Goal: Information Seeking & Learning: Learn about a topic

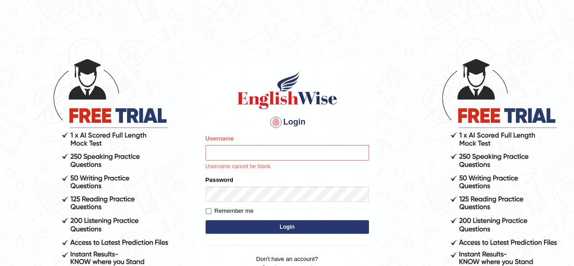
click at [236, 148] on input "Username" at bounding box center [287, 152] width 163 height 15
type input "benetta_parramatta"
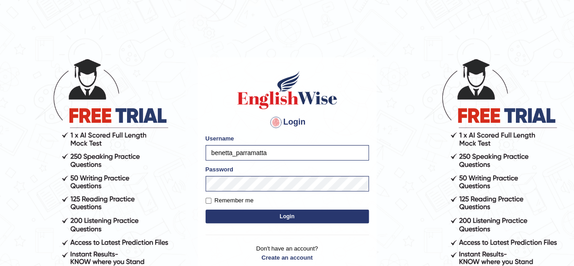
click at [291, 218] on button "Login" at bounding box center [287, 216] width 163 height 14
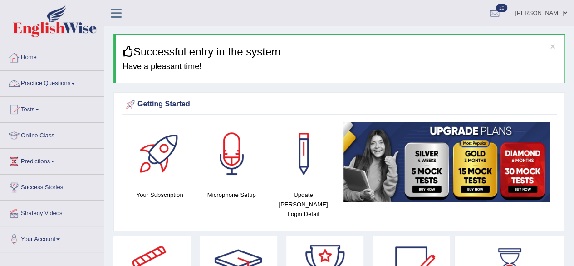
click at [59, 82] on link "Practice Questions" at bounding box center [52, 82] width 104 height 23
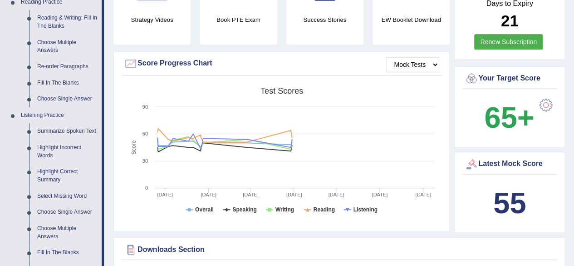
scroll to position [267, 0]
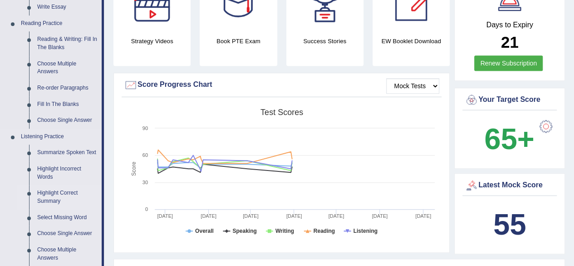
click at [58, 197] on link "Highlight Correct Summary" at bounding box center [67, 197] width 69 height 24
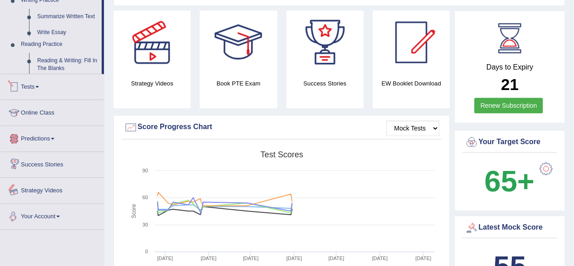
scroll to position [324, 0]
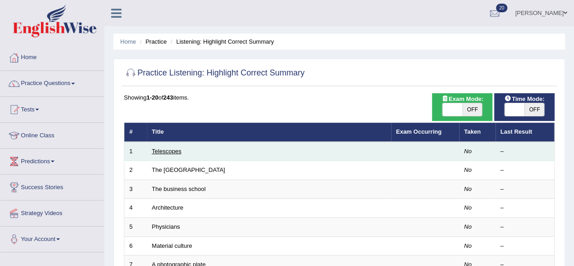
click at [173, 152] on link "Telescopes" at bounding box center [167, 151] width 30 height 7
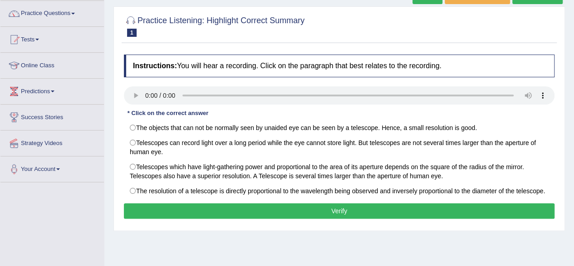
scroll to position [64, 0]
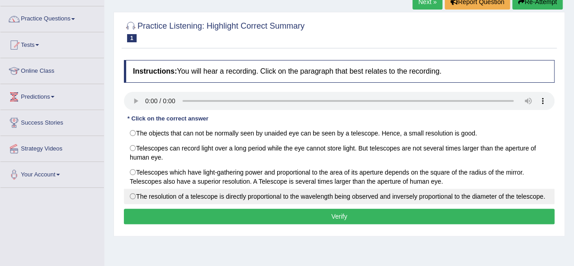
click at [131, 191] on label "The resolution of a telescope is directly proportional to the wavelength being …" at bounding box center [339, 195] width 431 height 15
radio input "true"
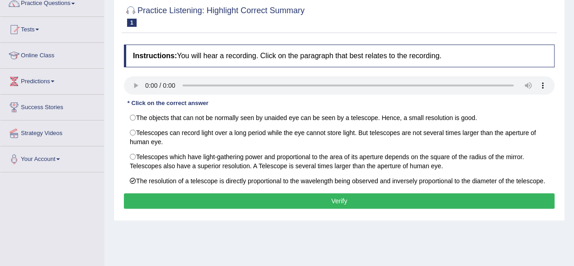
scroll to position [80, 0]
click at [389, 200] on button "Verify" at bounding box center [339, 200] width 431 height 15
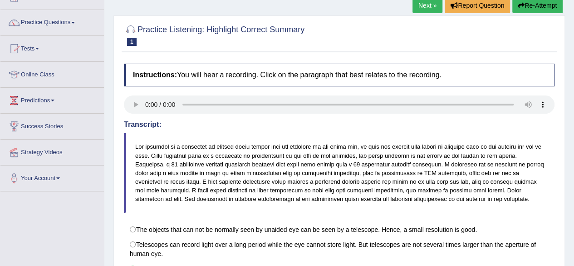
scroll to position [59, 0]
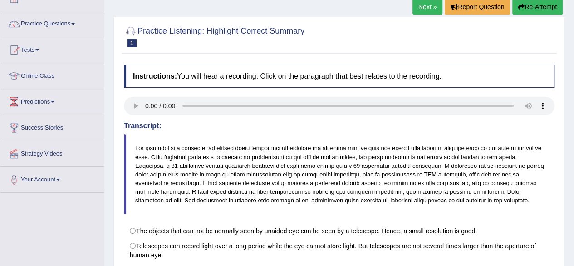
click at [416, 5] on link "Next »" at bounding box center [428, 6] width 30 height 15
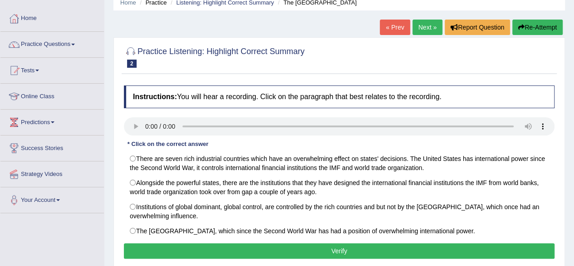
scroll to position [68, 0]
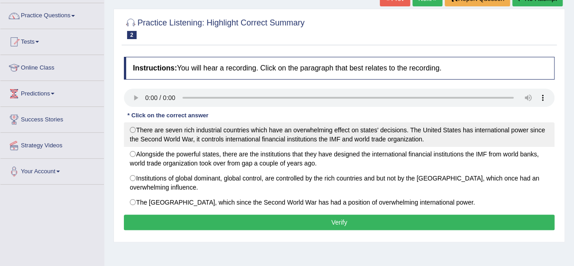
click at [132, 127] on label "There are seven rich industrial countries which have an overwhelming effect on …" at bounding box center [339, 134] width 431 height 25
radio input "true"
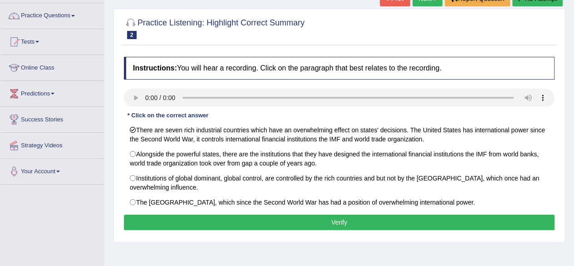
click at [142, 220] on button "Verify" at bounding box center [339, 221] width 431 height 15
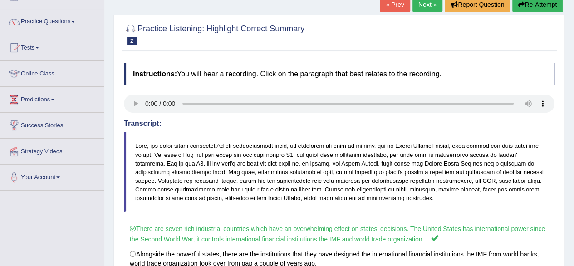
scroll to position [36, 0]
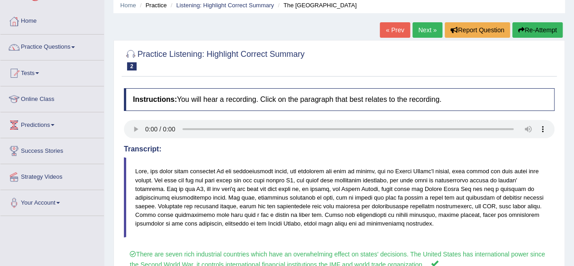
click at [422, 27] on link "Next »" at bounding box center [428, 29] width 30 height 15
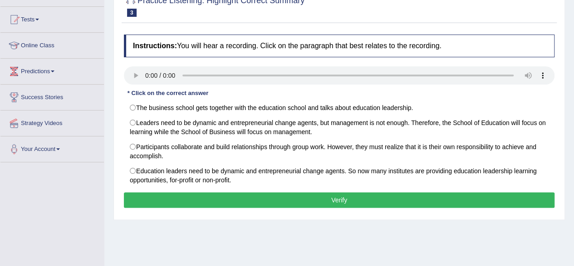
scroll to position [93, 0]
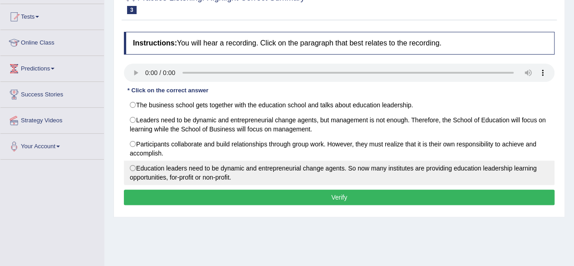
click at [134, 164] on label "Education leaders need to be dynamic and entrepreneurial change agents. So now …" at bounding box center [339, 172] width 431 height 25
radio input "true"
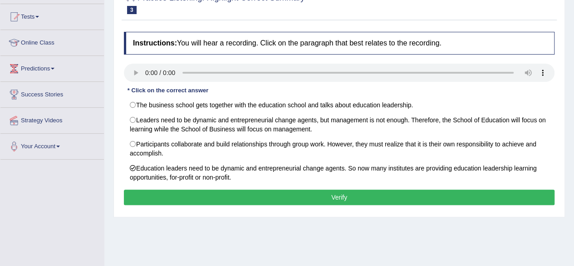
click at [159, 193] on button "Verify" at bounding box center [339, 196] width 431 height 15
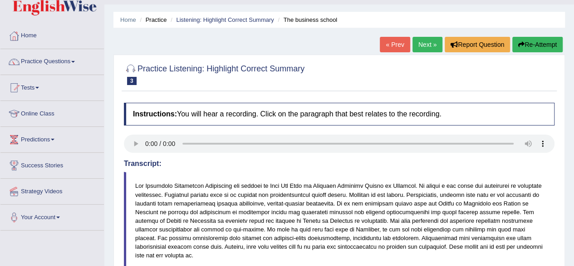
scroll to position [16, 0]
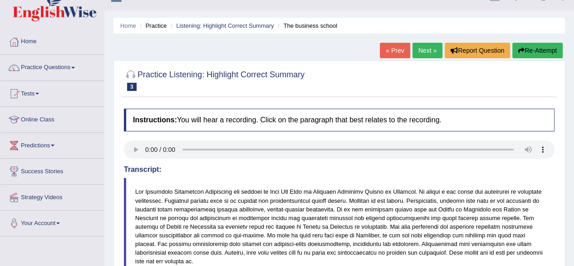
click at [426, 52] on link "Next »" at bounding box center [428, 50] width 30 height 15
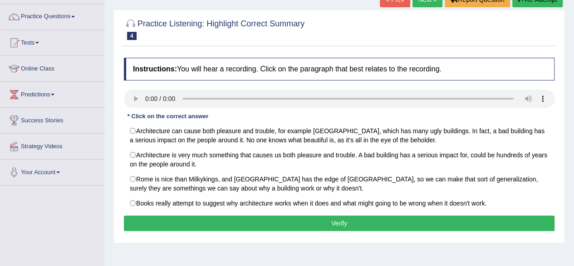
scroll to position [67, 0]
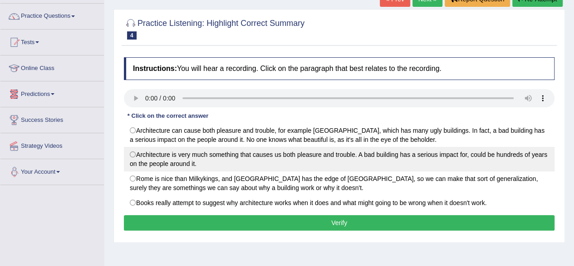
click at [131, 153] on label "Architecture is very much something that causes us both pleasure and trouble. A…" at bounding box center [339, 159] width 431 height 25
radio input "true"
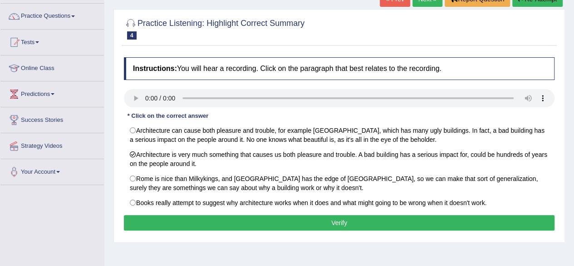
click at [130, 224] on button "Verify" at bounding box center [339, 222] width 431 height 15
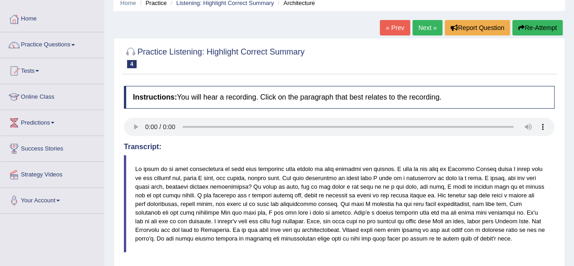
scroll to position [38, 0]
click at [430, 30] on link "Next »" at bounding box center [428, 27] width 30 height 15
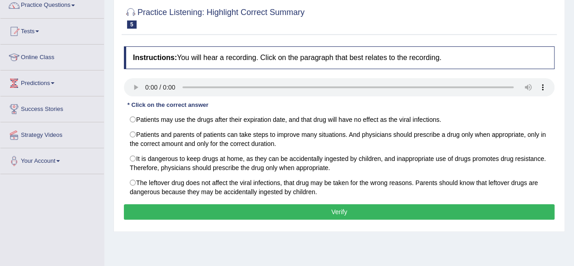
scroll to position [76, 0]
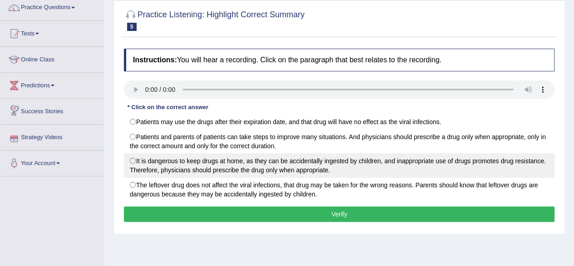
click at [132, 157] on label "It is dangerous to keep drugs at home, as they can be accidentally ingested by …" at bounding box center [339, 165] width 431 height 25
radio input "true"
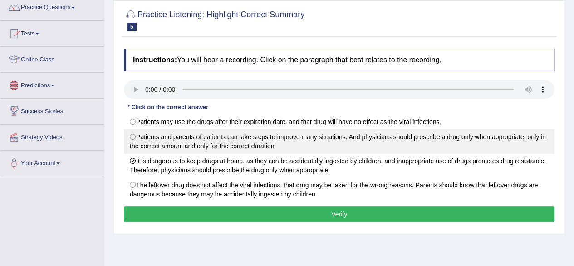
click at [133, 133] on label "Patients and parents of patients can take steps to improve many situations. And…" at bounding box center [339, 141] width 431 height 25
radio input "true"
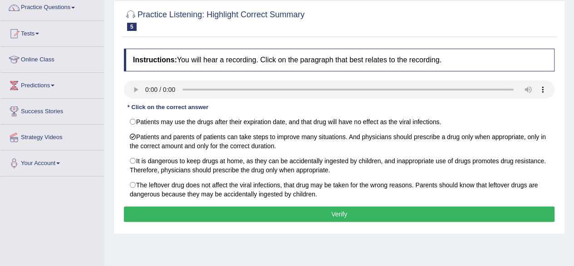
click at [161, 213] on button "Verify" at bounding box center [339, 213] width 431 height 15
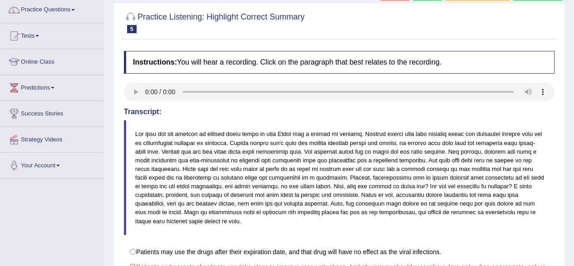
scroll to position [61, 0]
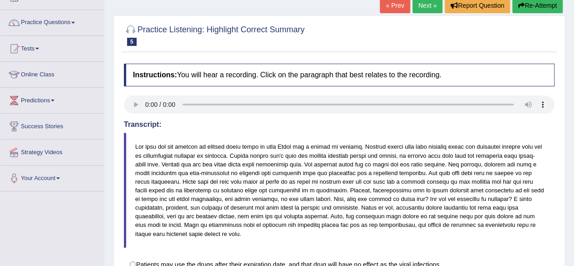
click at [431, 6] on link "Next »" at bounding box center [428, 5] width 30 height 15
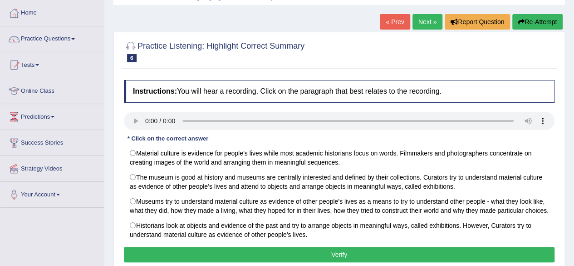
scroll to position [46, 0]
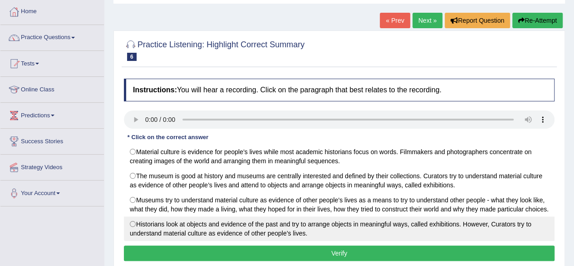
click at [133, 222] on label "Historians look at objects and evidence of the past and try to arrange objects …" at bounding box center [339, 228] width 431 height 25
radio input "true"
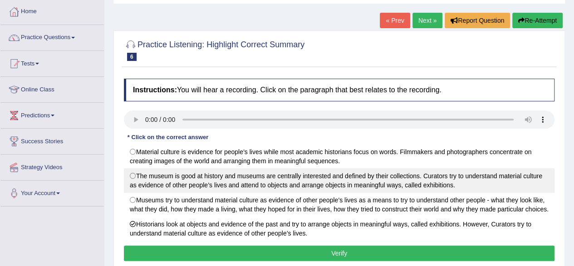
click at [133, 174] on label "The museum is good at history and museums are centrally interested and defined …" at bounding box center [339, 180] width 431 height 25
radio input "true"
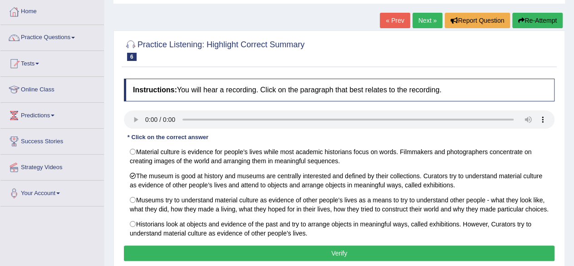
click at [135, 250] on button "Verify" at bounding box center [339, 252] width 431 height 15
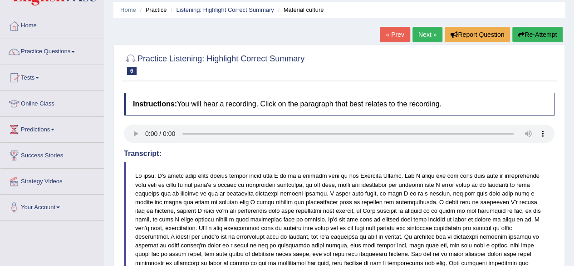
scroll to position [31, 0]
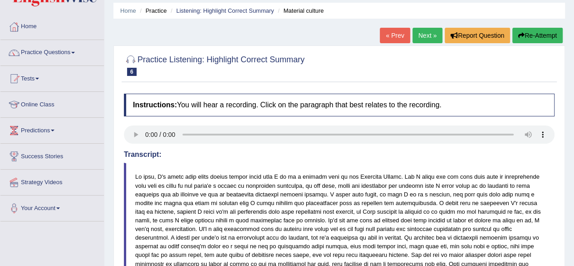
click at [426, 40] on link "Next »" at bounding box center [428, 35] width 30 height 15
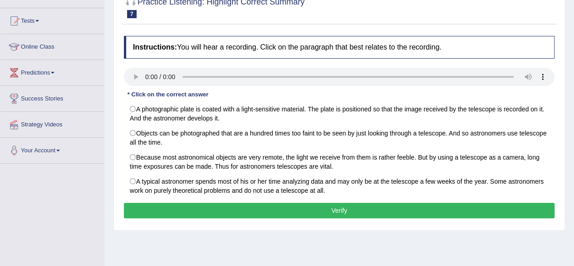
scroll to position [87, 0]
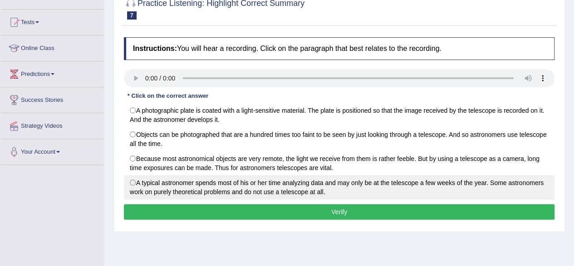
click at [131, 180] on label "A typical astronomer spends most of his or her time analyzing data and may only…" at bounding box center [339, 187] width 431 height 25
radio input "true"
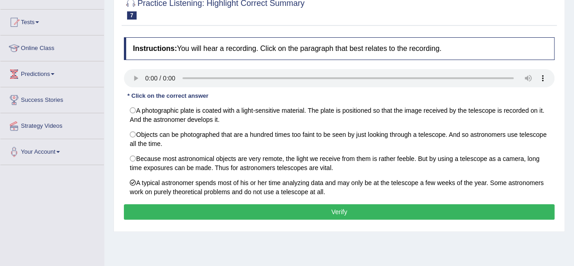
click at [201, 208] on button "Verify" at bounding box center [339, 211] width 431 height 15
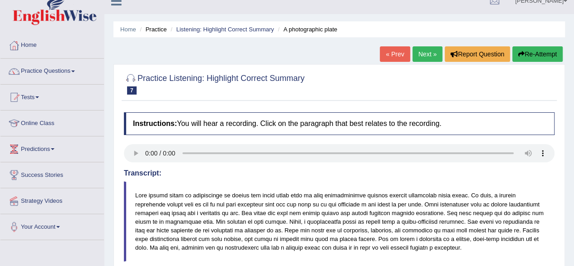
scroll to position [3, 0]
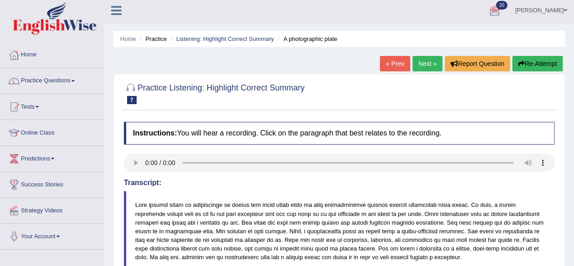
click at [423, 61] on link "Next »" at bounding box center [428, 63] width 30 height 15
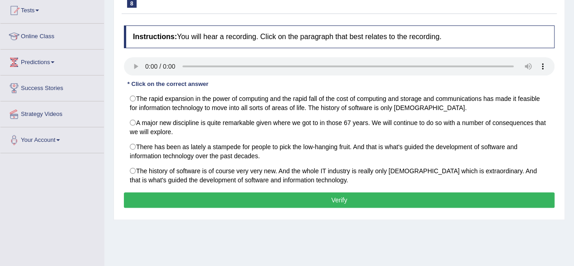
scroll to position [118, 0]
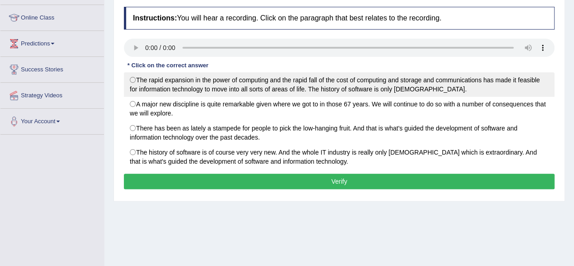
click at [133, 77] on label "The rapid expansion in the power of computing and the rapid fall of the cost of…" at bounding box center [339, 84] width 431 height 25
radio input "true"
click at [131, 78] on label "The rapid expansion in the power of computing and the rapid fall of the cost of…" at bounding box center [339, 84] width 431 height 25
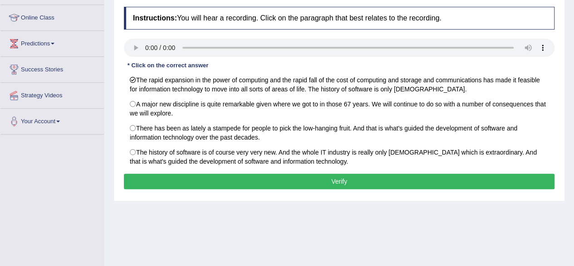
click at [149, 179] on button "Verify" at bounding box center [339, 180] width 431 height 15
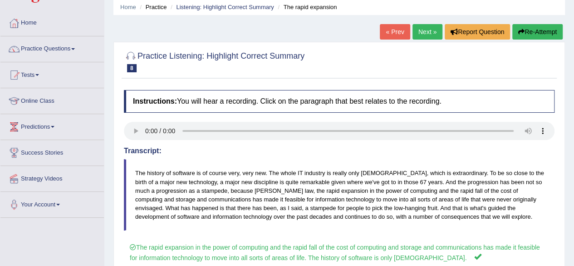
scroll to position [0, 0]
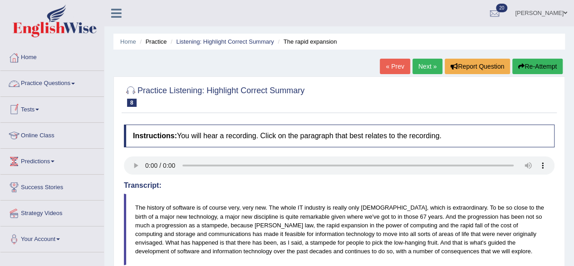
click at [58, 82] on link "Practice Questions" at bounding box center [52, 82] width 104 height 23
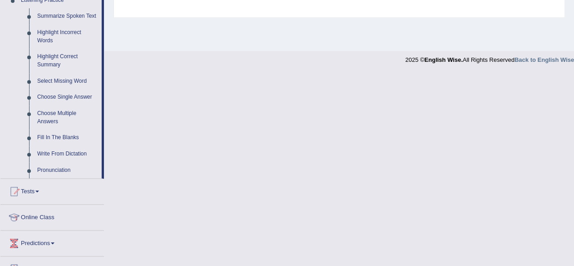
scroll to position [406, 0]
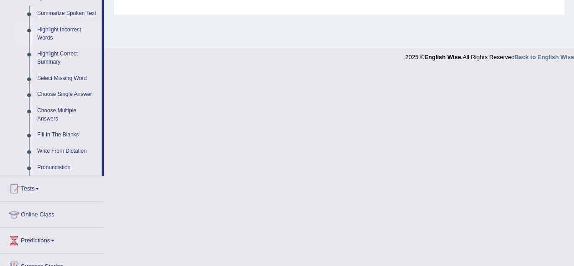
click at [53, 28] on link "Highlight Incorrect Words" at bounding box center [67, 34] width 69 height 24
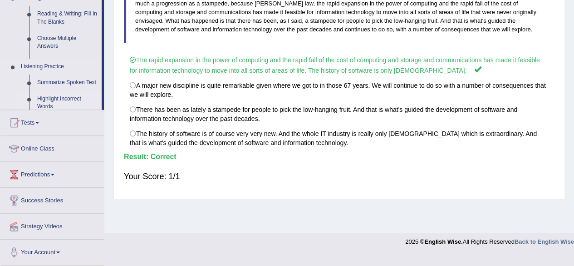
scroll to position [211, 0]
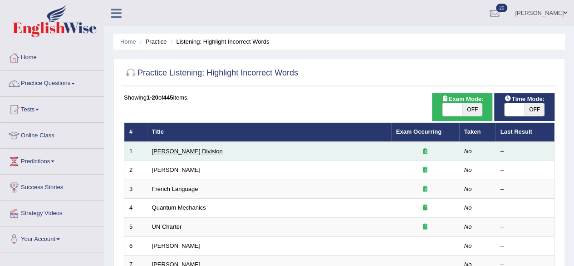
click at [166, 149] on link "[PERSON_NAME] Division" at bounding box center [187, 151] width 71 height 7
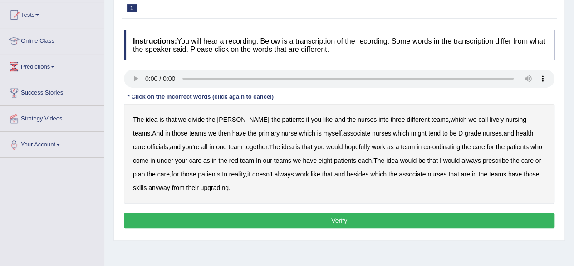
scroll to position [91, 0]
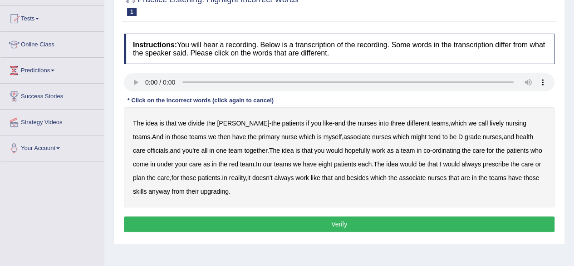
click at [490, 122] on b "lively" at bounding box center [497, 122] width 14 height 7
click at [168, 147] on b "officials" at bounding box center [157, 150] width 21 height 7
click at [462, 165] on b "always" at bounding box center [472, 163] width 20 height 7
click at [201, 192] on b "upgrading" at bounding box center [215, 191] width 28 height 7
click at [209, 220] on button "Verify" at bounding box center [339, 223] width 431 height 15
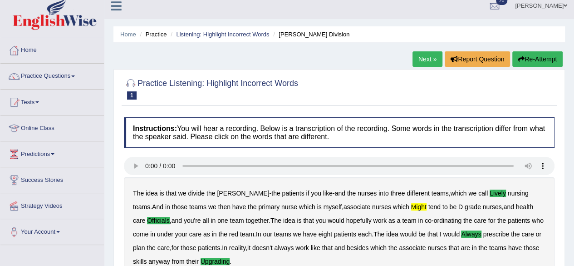
scroll to position [5, 0]
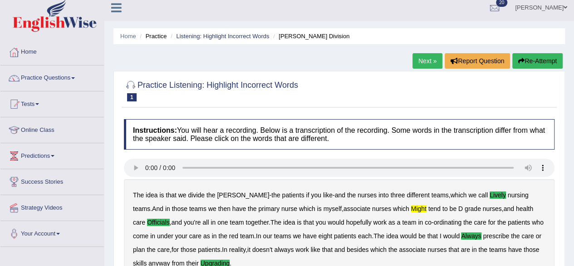
click at [418, 62] on link "Next »" at bounding box center [428, 60] width 30 height 15
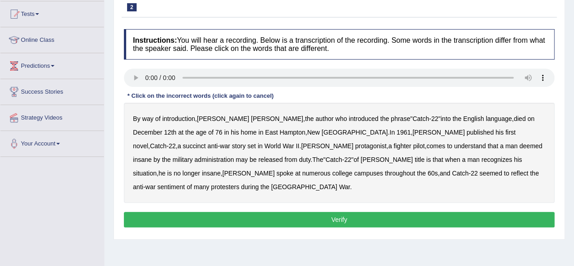
scroll to position [96, 0]
